Goal: Task Accomplishment & Management: Complete application form

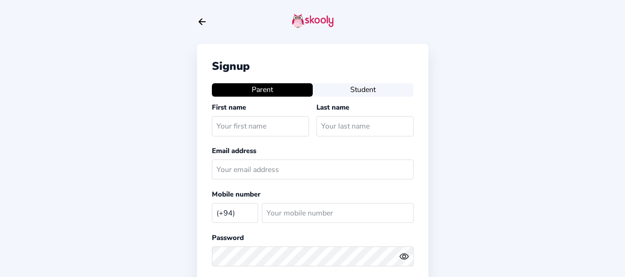
select select "LK"
click at [258, 129] on input "text" at bounding box center [260, 126] width 97 height 20
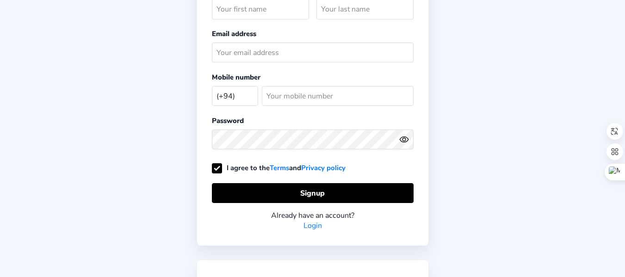
scroll to position [166, 0]
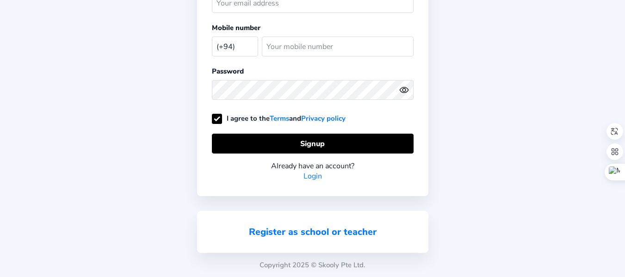
click at [304, 228] on link "Register as school or teacher" at bounding box center [313, 232] width 128 height 12
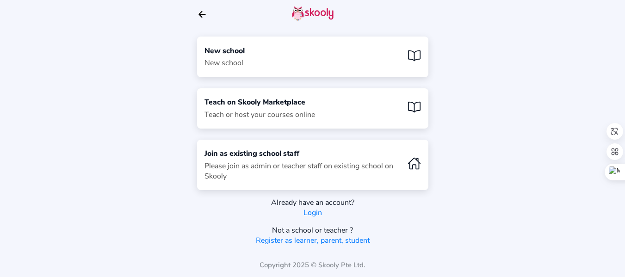
click at [286, 65] on div "New school New school" at bounding box center [312, 57] width 231 height 40
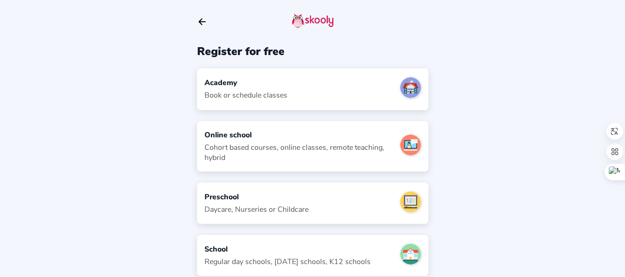
click at [221, 82] on div "Academy" at bounding box center [245, 83] width 83 height 10
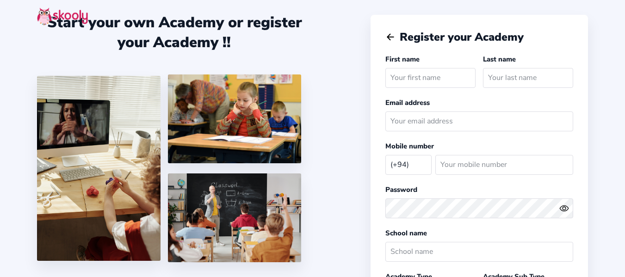
select select "LK"
click at [400, 79] on input "text" at bounding box center [430, 78] width 90 height 20
type input "Tharushi"
click at [497, 79] on input "text" at bounding box center [528, 78] width 90 height 20
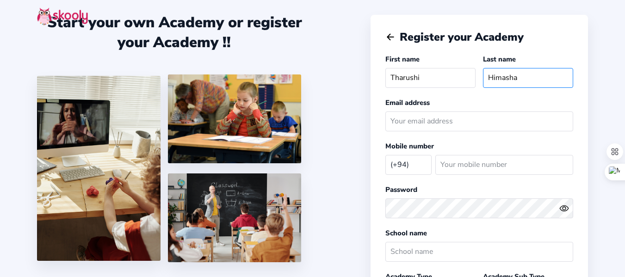
type input "Himasha"
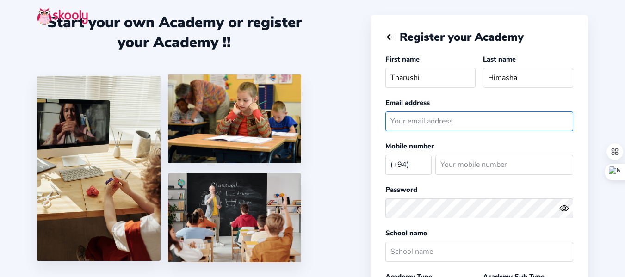
click at [409, 127] on input "email" at bounding box center [479, 121] width 188 height 20
type input "[EMAIL_ADDRESS][DOMAIN_NAME]"
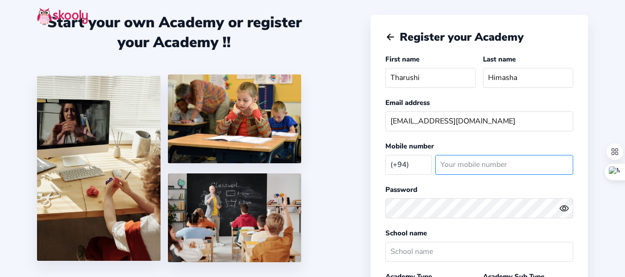
click at [456, 173] on input "number" at bounding box center [504, 165] width 138 height 20
type input "714907002"
click at [562, 208] on circle "eye outline" at bounding box center [563, 208] width 3 height 3
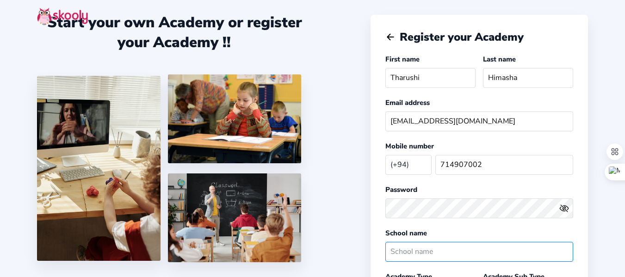
click at [420, 259] on input "text" at bounding box center [479, 252] width 188 height 20
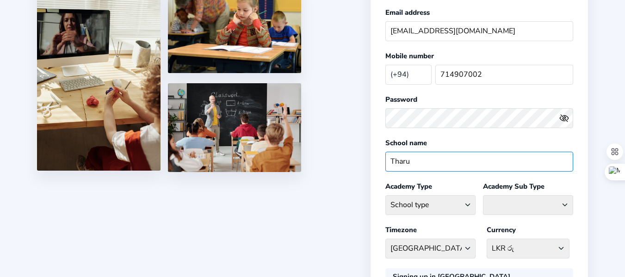
scroll to position [92, 0]
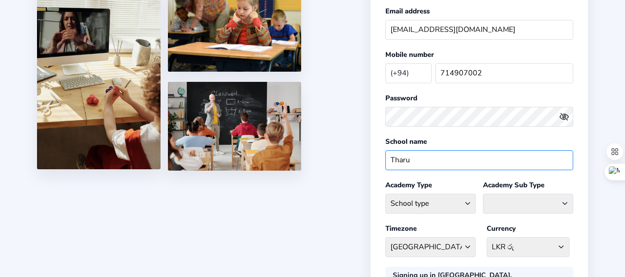
type input "Tharu"
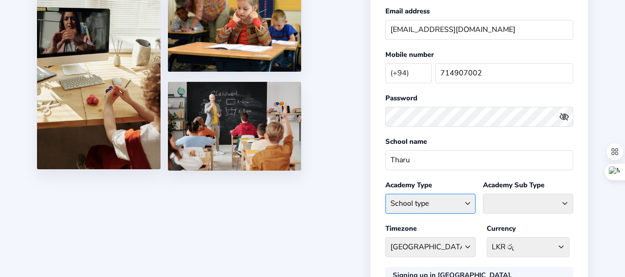
click at [466, 206] on select "School type Academic Afterschool Arts Dance Homeschool Language Martial Arts Mu…" at bounding box center [430, 204] width 90 height 20
select select "GA"
click at [385, 194] on select "School type Academic Afterschool Arts Dance Homeschool Language Martial Arts Mu…" at bounding box center [430, 204] width 90 height 20
click at [520, 202] on select "Coaching Classes Enrichment Centre General Academy Kumaon Centre Math Centre Ro…" at bounding box center [528, 204] width 90 height 20
select select "TC"
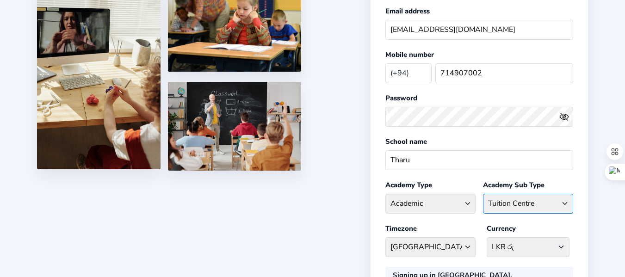
click at [483, 194] on select "Coaching Classes Enrichment Centre General Academy Kumaon Centre Math Centre Ro…" at bounding box center [528, 204] width 90 height 20
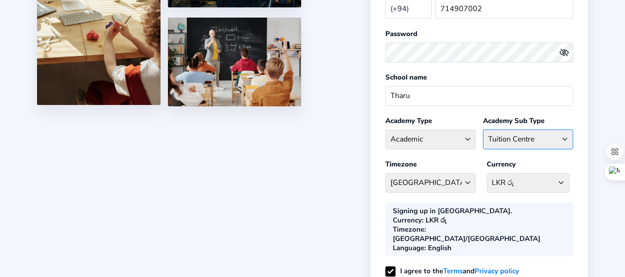
scroll to position [159, 0]
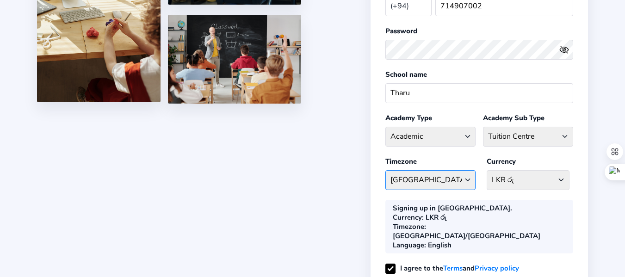
click at [433, 173] on select "Asia/Colombo Afghanistan - Asia/Kabul Albania - Europe/Tirane Algeria - Africa/…" at bounding box center [430, 180] width 90 height 20
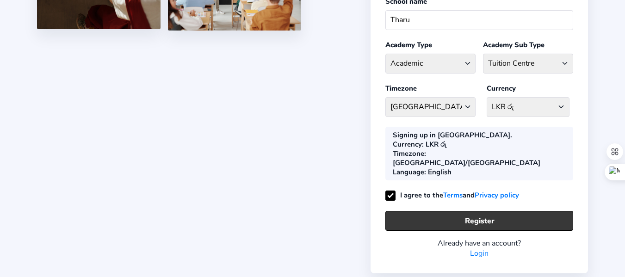
click at [455, 211] on button "Register" at bounding box center [479, 221] width 188 height 20
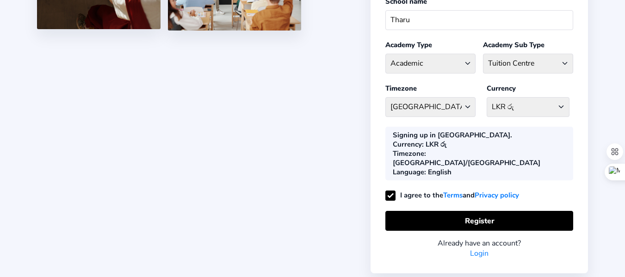
click at [478, 248] on link "Login" at bounding box center [479, 253] width 18 height 10
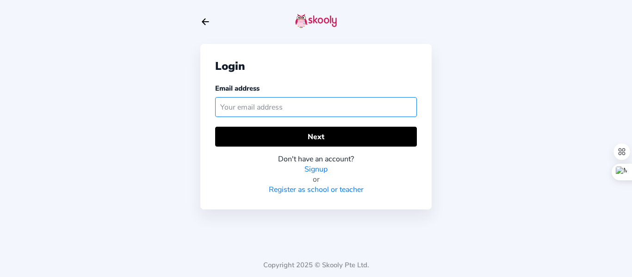
click at [247, 103] on input "text" at bounding box center [316, 107] width 202 height 20
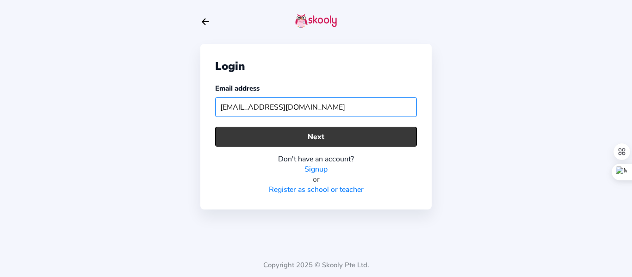
type input "tharushihimasha22@gmail.com"
click at [294, 140] on button "Next" at bounding box center [316, 137] width 202 height 20
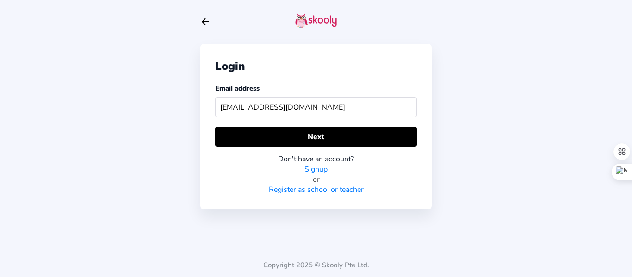
click at [311, 165] on link "Signup" at bounding box center [315, 169] width 23 height 10
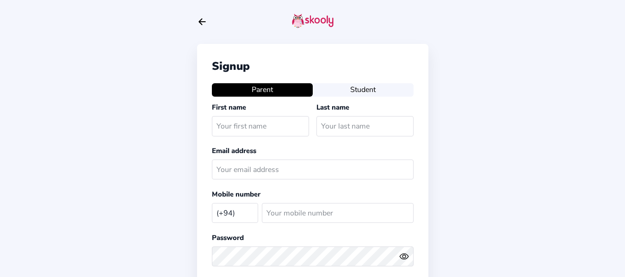
select select "LK"
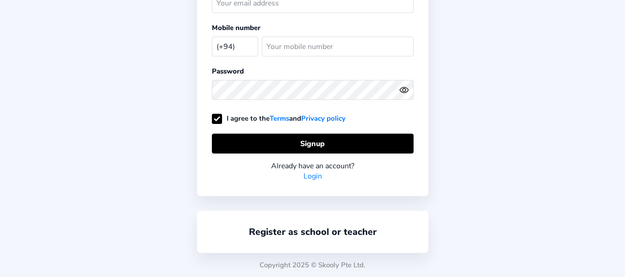
scroll to position [166, 0]
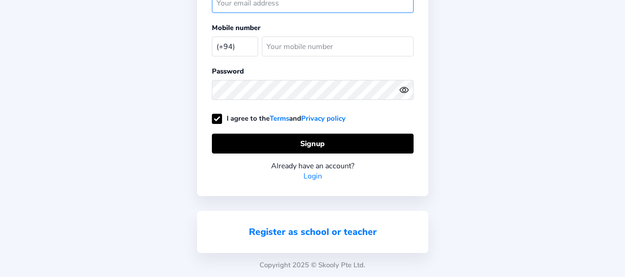
type input "[EMAIL_ADDRESS][DOMAIN_NAME]"
click at [277, 233] on link "Register as school or teacher" at bounding box center [313, 232] width 128 height 12
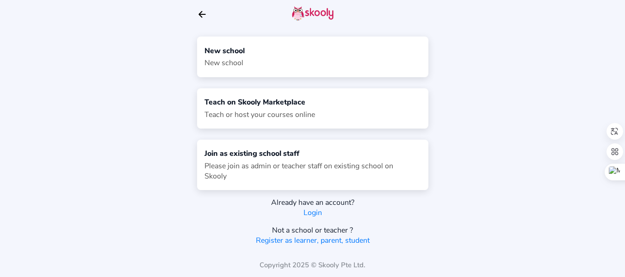
scroll to position [7, 0]
click at [285, 58] on div "New school New school" at bounding box center [312, 57] width 231 height 40
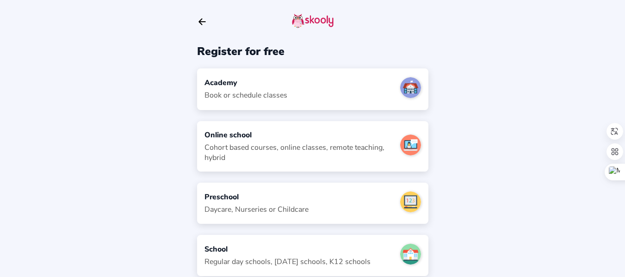
click at [278, 84] on div "Academy" at bounding box center [245, 83] width 83 height 10
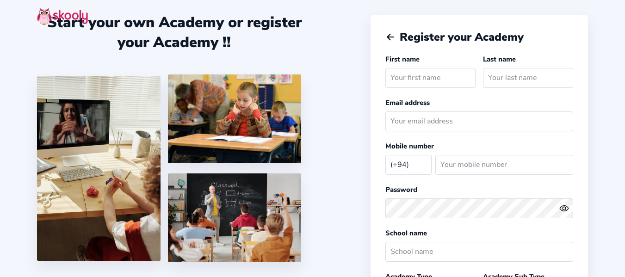
select select "LK"
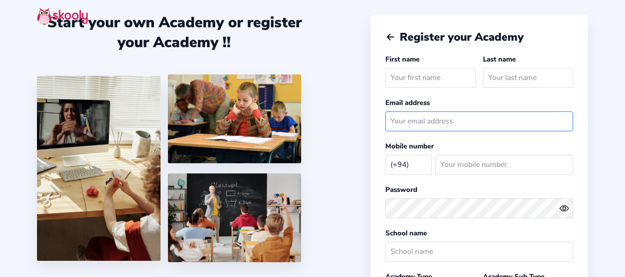
type input "[EMAIL_ADDRESS][DOMAIN_NAME]"
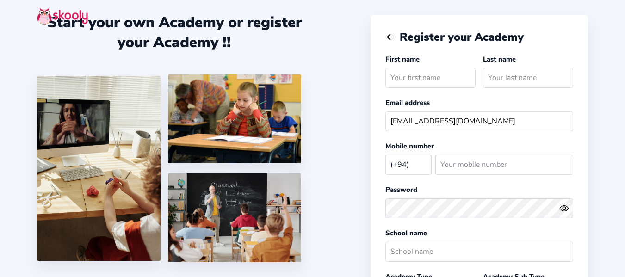
click at [405, 81] on input "text" at bounding box center [430, 78] width 90 height 20
click at [562, 209] on icon "Eye" at bounding box center [564, 208] width 10 height 10
click at [392, 80] on input "text" at bounding box center [430, 78] width 90 height 20
type input "Tharushi"
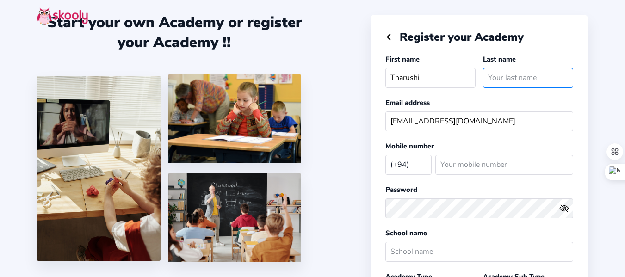
click at [494, 86] on input "text" at bounding box center [528, 78] width 90 height 20
type input "himasha"
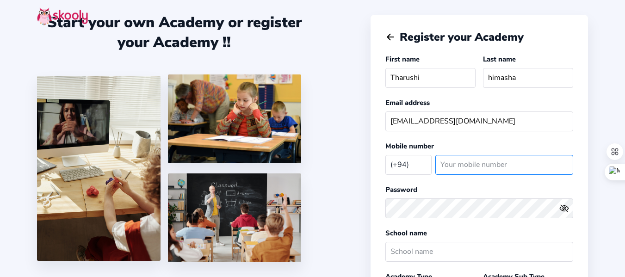
click at [442, 170] on input "number" at bounding box center [504, 165] width 138 height 20
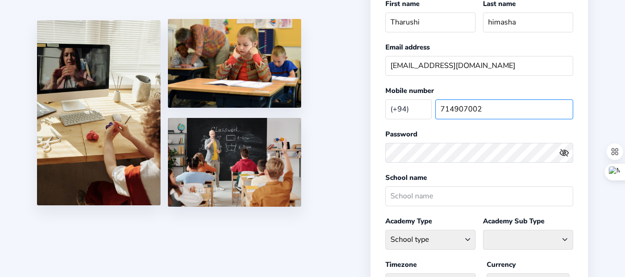
scroll to position [56, 0]
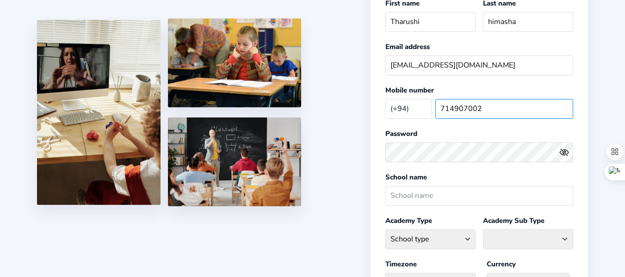
type input "714907002"
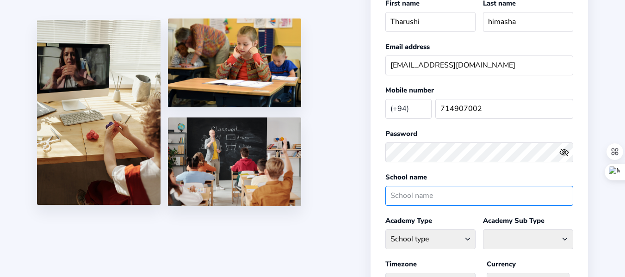
click at [401, 200] on input "text" at bounding box center [479, 196] width 188 height 20
type input "Tharu@"
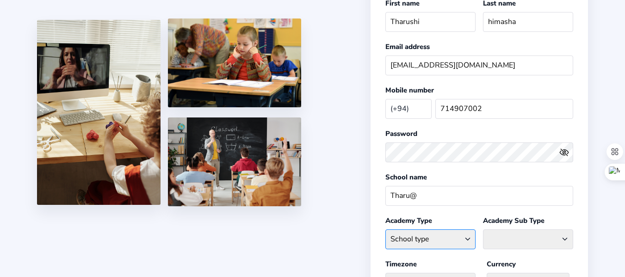
click at [412, 233] on select "School type Academic Afterschool Arts Dance Homeschool Language Martial Arts Mu…" at bounding box center [430, 239] width 90 height 20
select select "GA"
click at [385, 229] on select "School type Academic Afterschool Arts Dance Homeschool Language Martial Arts Mu…" at bounding box center [430, 239] width 90 height 20
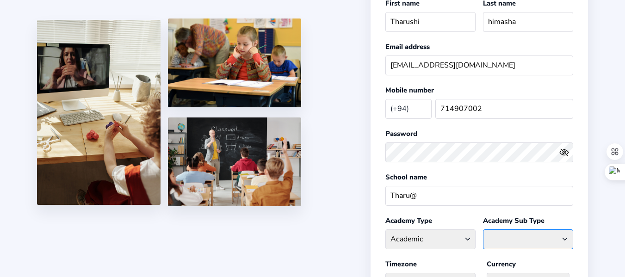
click at [516, 241] on select "Coaching Classes Enrichment Centre General Academy Kumaon Centre Math Centre Ro…" at bounding box center [528, 239] width 90 height 20
select select "TC"
click at [483, 229] on select "Coaching Classes Enrichment Centre General Academy Kumaon Centre Math Centre Ro…" at bounding box center [528, 239] width 90 height 20
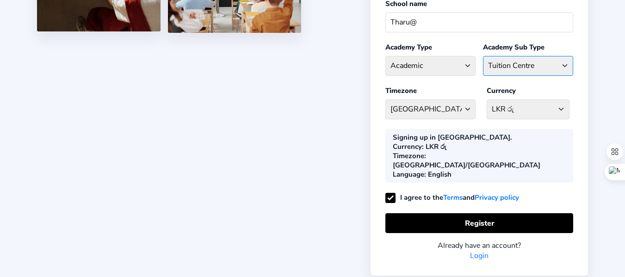
scroll to position [232, 0]
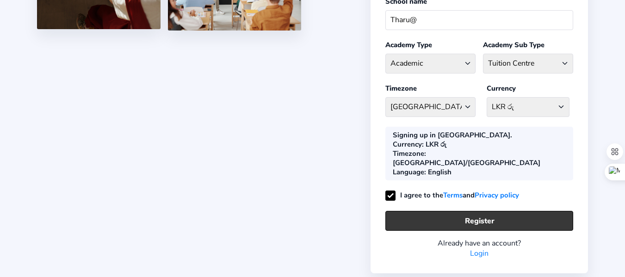
click at [448, 211] on button "Register" at bounding box center [479, 221] width 188 height 20
click at [432, 211] on button "Register" at bounding box center [479, 221] width 188 height 20
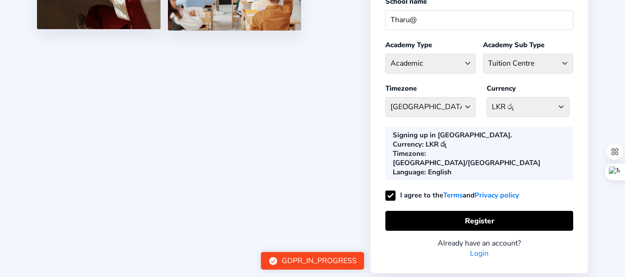
click at [344, 265] on div "GDPR_IN_PROGRESS" at bounding box center [319, 261] width 75 height 10
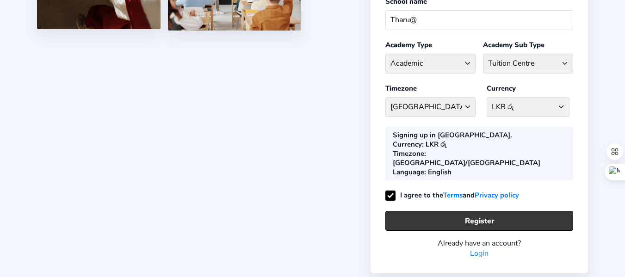
click at [479, 211] on button "Register" at bounding box center [479, 221] width 188 height 20
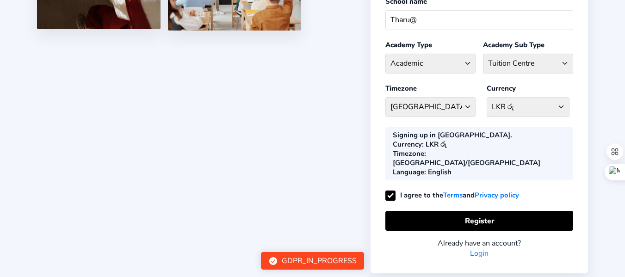
click at [479, 248] on link "Login" at bounding box center [479, 253] width 18 height 10
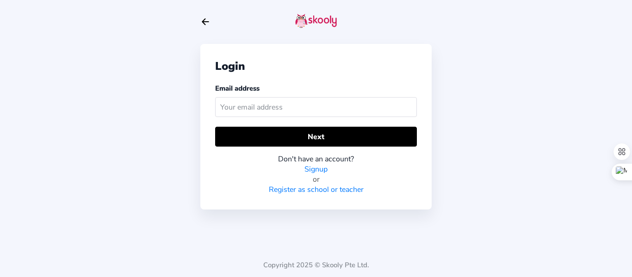
click at [245, 110] on input "text" at bounding box center [316, 107] width 202 height 20
type input "tharushihimasha22@gmail.com"
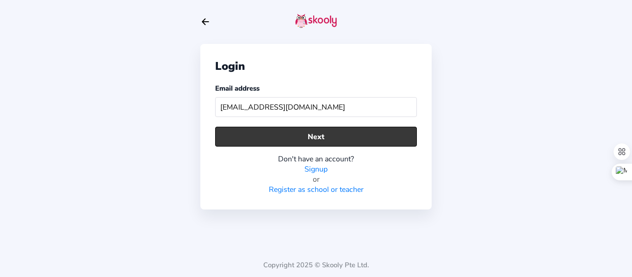
click at [296, 136] on button "Next" at bounding box center [316, 137] width 202 height 20
